Goal: Check status: Check status

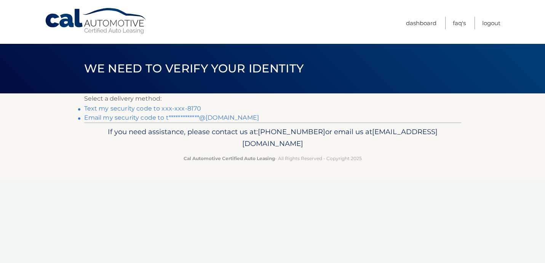
click at [145, 108] on link "Text my security code to xxx-xxx-8170" at bounding box center [142, 108] width 117 height 7
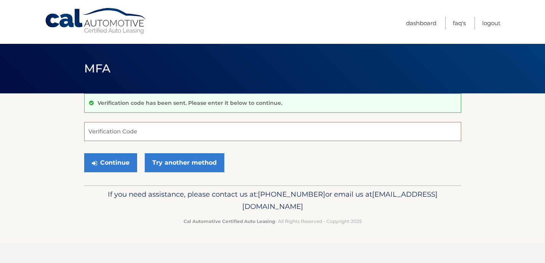
click at [129, 132] on input "Verification Code" at bounding box center [272, 131] width 377 height 19
type input "528739"
click at [118, 164] on button "Continue" at bounding box center [110, 162] width 53 height 19
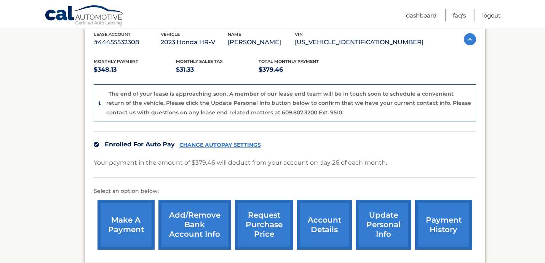
scroll to position [217, 0]
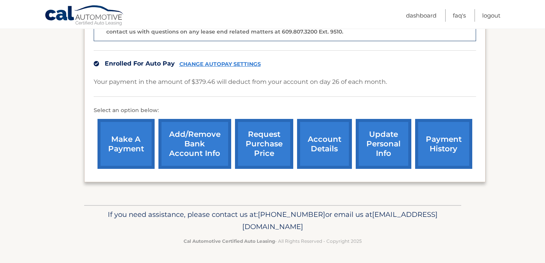
click at [314, 147] on link "account details" at bounding box center [324, 144] width 55 height 50
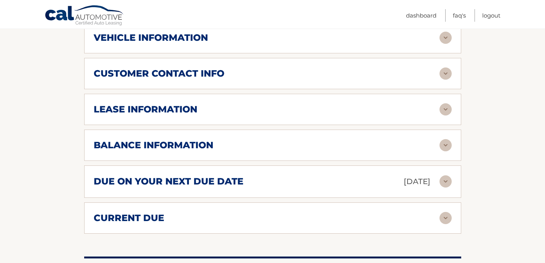
scroll to position [333, 0]
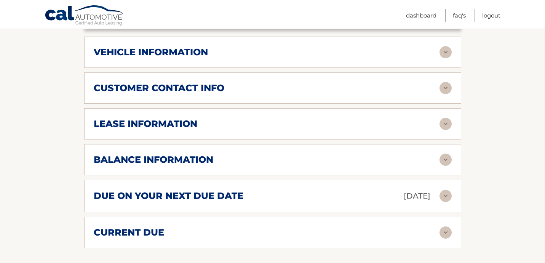
click at [447, 44] on div "vehicle information vehicle Year [DATE] vehicle make Honda vehicle model HR-V v…" at bounding box center [272, 52] width 377 height 31
click at [446, 51] on img at bounding box center [445, 52] width 12 height 12
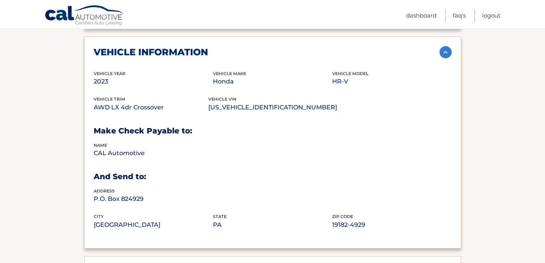
click at [446, 51] on img at bounding box center [445, 52] width 12 height 12
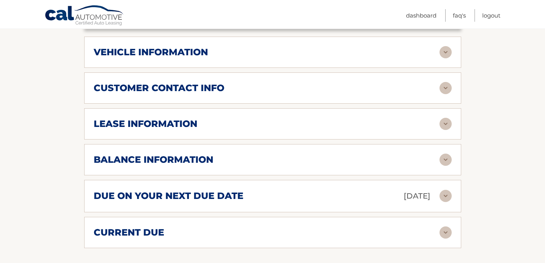
click at [443, 89] on img at bounding box center [445, 88] width 12 height 12
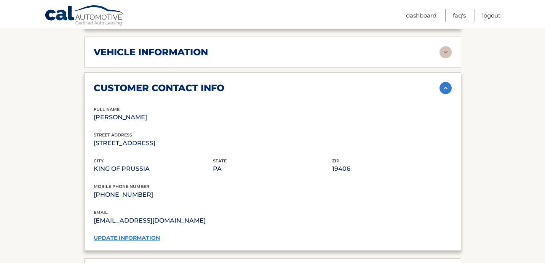
click at [443, 89] on img at bounding box center [445, 88] width 12 height 12
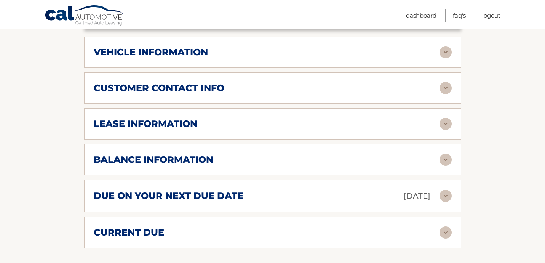
click at [440, 131] on div "lease information Contract Start Date Aug 26, 2022 Term 39 Maturity Date Nov 26…" at bounding box center [272, 123] width 377 height 31
click at [443, 124] on img at bounding box center [445, 124] width 12 height 12
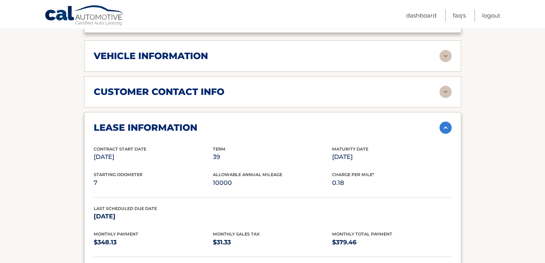
scroll to position [326, 0]
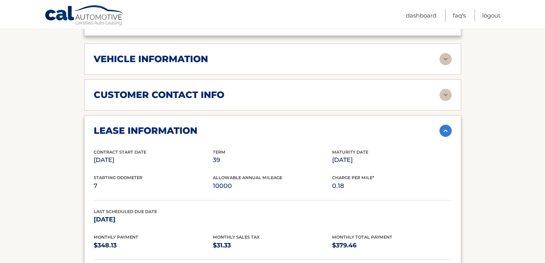
click at [445, 92] on img at bounding box center [445, 95] width 12 height 12
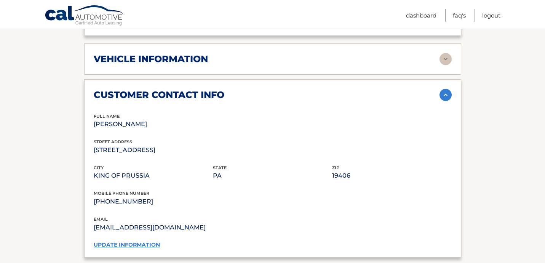
click at [445, 92] on img at bounding box center [445, 95] width 12 height 12
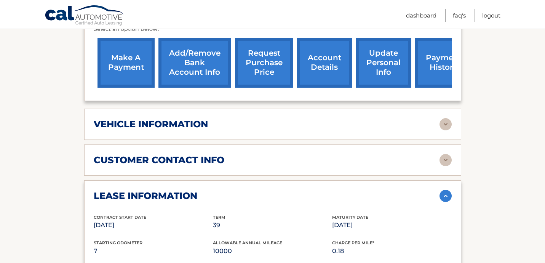
scroll to position [279, 0]
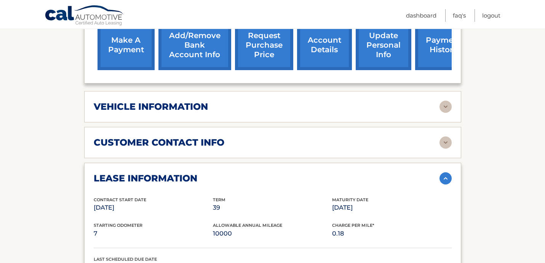
click at [448, 142] on img at bounding box center [445, 142] width 12 height 12
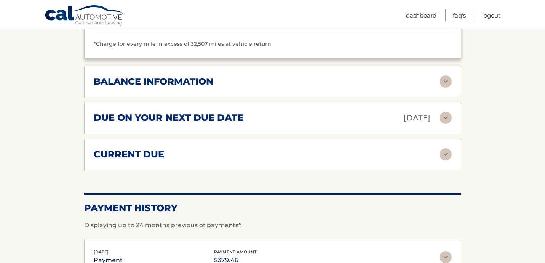
scroll to position [716, 0]
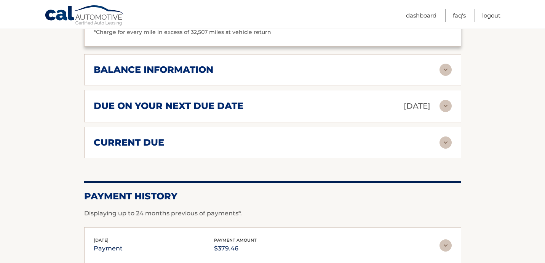
click at [447, 69] on img at bounding box center [445, 70] width 12 height 12
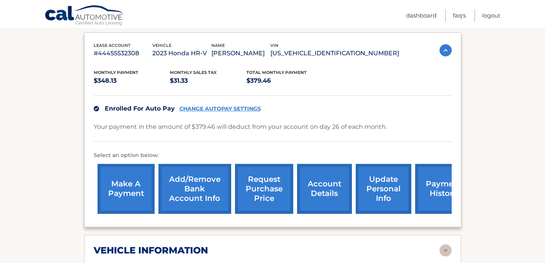
scroll to position [137, 0]
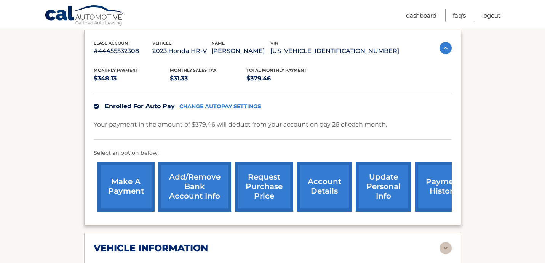
click at [308, 187] on link "account details" at bounding box center [324, 186] width 55 height 50
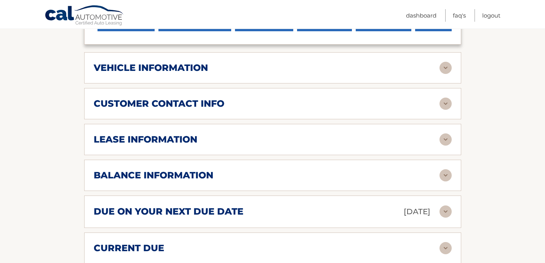
scroll to position [319, 0]
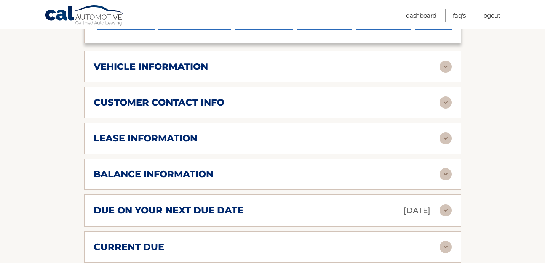
click at [447, 138] on img at bounding box center [445, 138] width 12 height 12
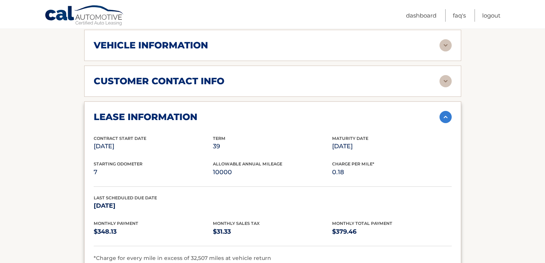
scroll to position [301, 0]
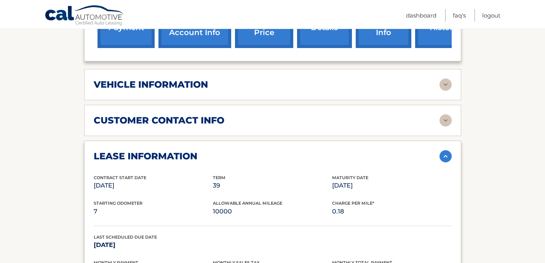
click at [445, 118] on img at bounding box center [445, 120] width 12 height 12
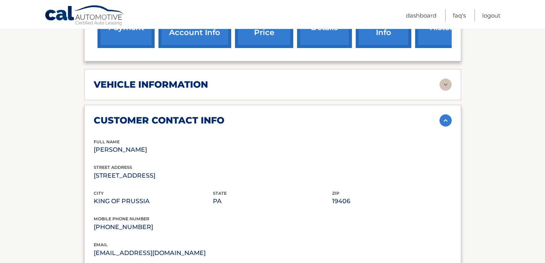
click at [445, 118] on img at bounding box center [445, 120] width 12 height 12
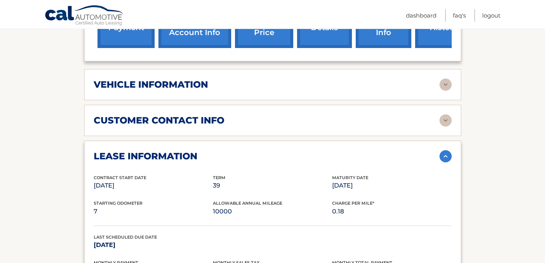
click at [442, 85] on img at bounding box center [445, 84] width 12 height 12
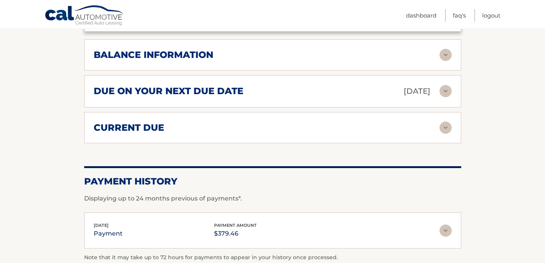
scroll to position [866, 0]
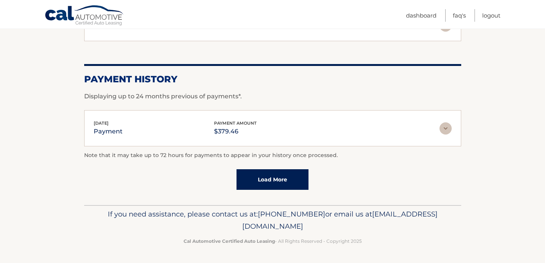
click at [271, 179] on link "Load More" at bounding box center [272, 179] width 72 height 21
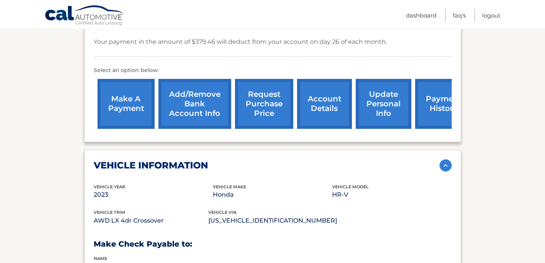
scroll to position [223, 0]
